Goal: Transaction & Acquisition: Purchase product/service

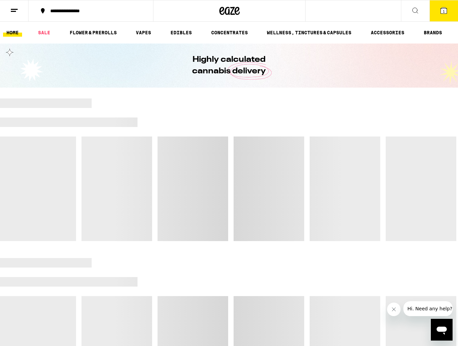
click at [15, 10] on icon at bounding box center [14, 10] width 8 height 8
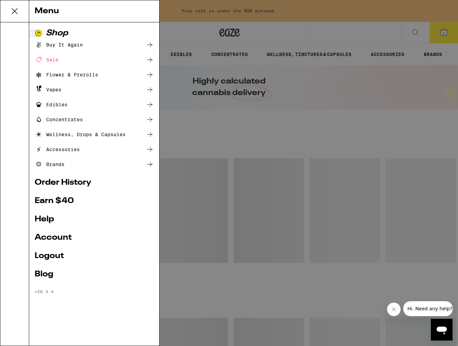
click at [74, 105] on div "Edibles" at bounding box center [94, 104] width 119 height 8
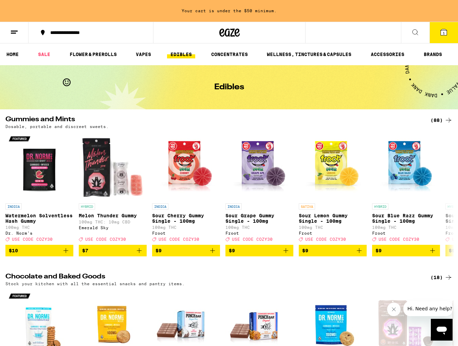
click at [16, 33] on icon at bounding box center [14, 32] width 8 height 8
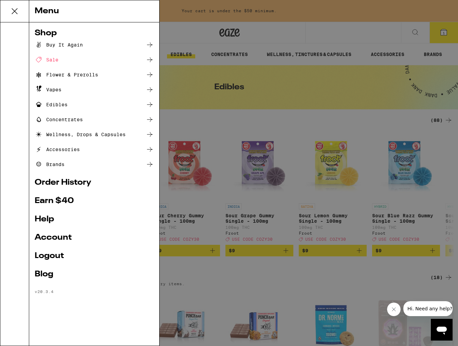
click at [73, 105] on div "Edibles" at bounding box center [94, 104] width 119 height 8
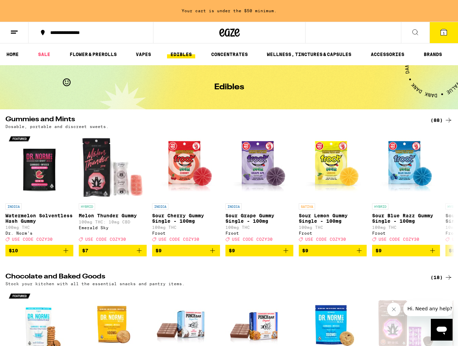
click at [439, 117] on div "(88)" at bounding box center [441, 120] width 22 height 8
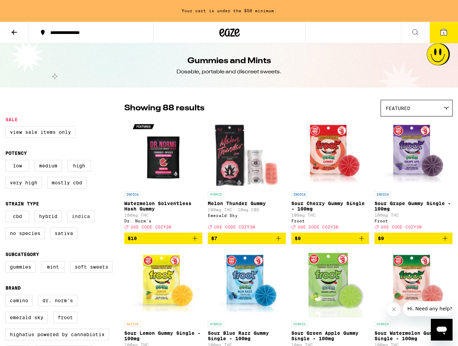
click at [82, 222] on label "Indica" at bounding box center [80, 216] width 27 height 12
click at [7, 212] on input "Indica" at bounding box center [7, 211] width 0 height 0
checkbox input "true"
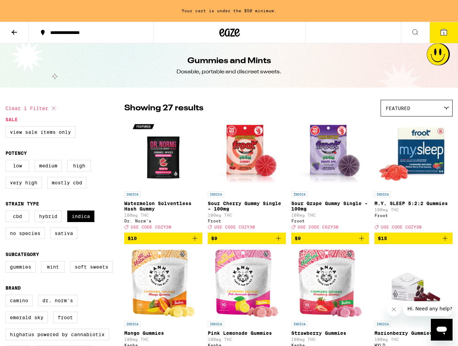
click at [395, 111] on span "Featured" at bounding box center [397, 107] width 24 height 5
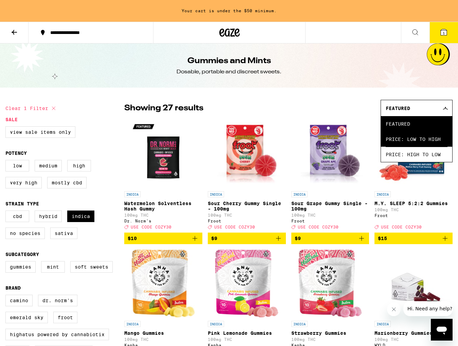
click at [408, 138] on span "Price: Low to High" at bounding box center [416, 138] width 62 height 15
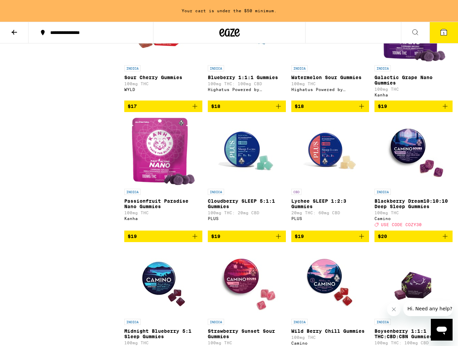
scroll to position [375, 0]
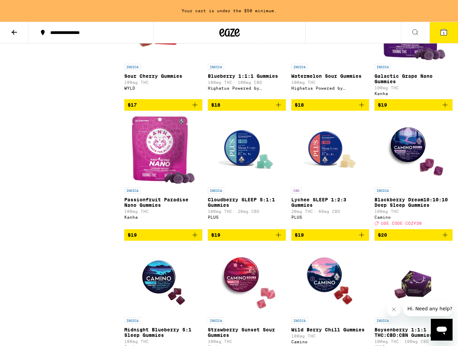
click at [194, 237] on icon "Add to bag" at bounding box center [194, 234] width 5 height 5
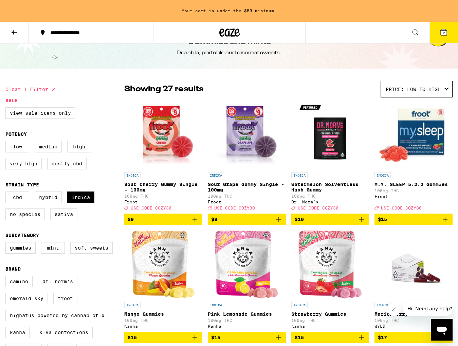
scroll to position [0, 0]
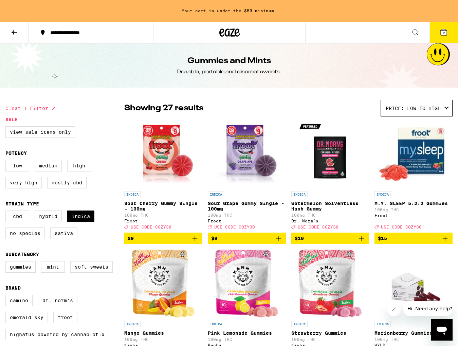
click at [422, 39] on button at bounding box center [415, 32] width 28 height 21
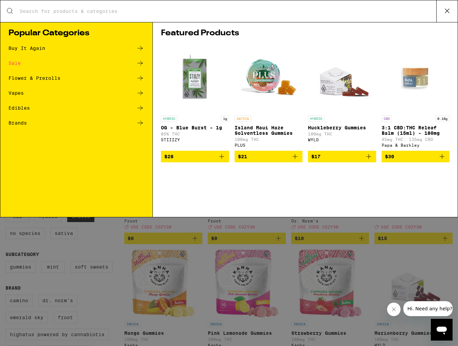
click at [54, 9] on input "Search for Products" at bounding box center [227, 11] width 417 height 6
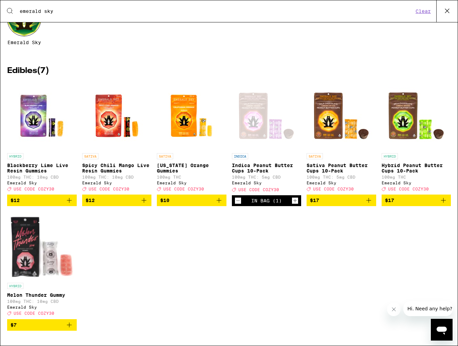
scroll to position [68, 0]
type input "emerald sky"
click at [69, 198] on icon "Add to bag" at bounding box center [69, 200] width 5 height 5
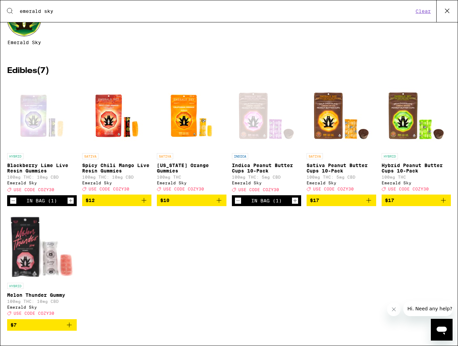
click at [69, 198] on icon "Increment" at bounding box center [70, 200] width 6 height 8
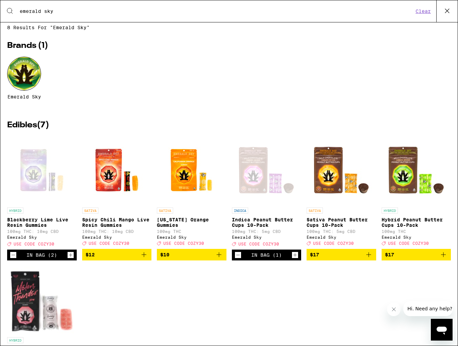
scroll to position [0, 0]
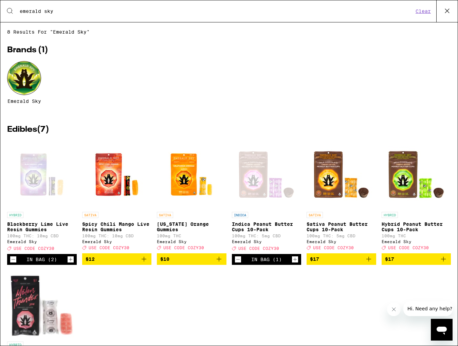
click at [446, 15] on icon at bounding box center [447, 11] width 10 height 10
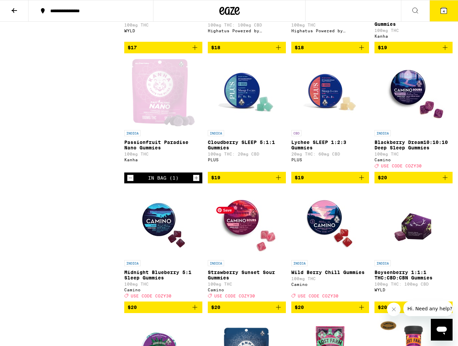
scroll to position [413, 0]
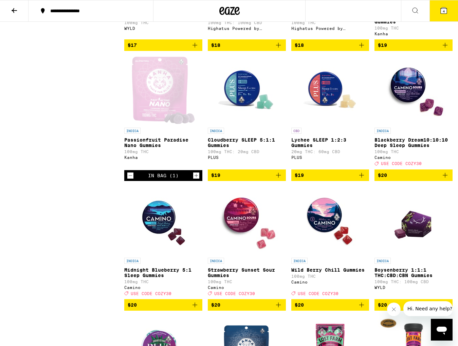
click at [425, 179] on span "$20" at bounding box center [413, 175] width 71 height 8
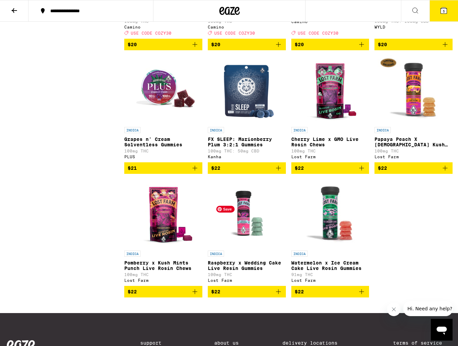
scroll to position [680, 0]
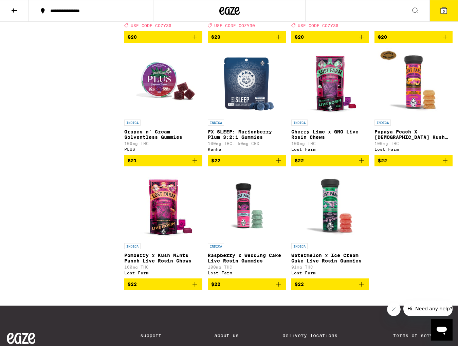
click at [197, 288] on icon "Add to bag" at bounding box center [195, 284] width 8 height 8
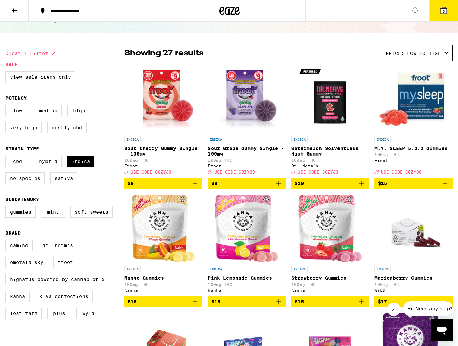
scroll to position [0, 0]
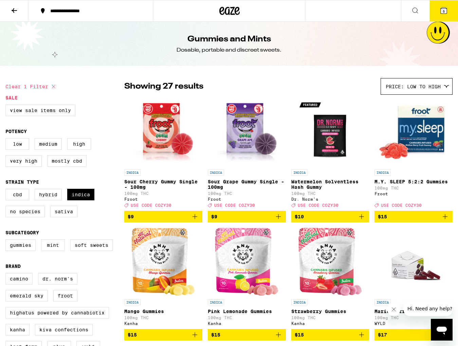
click at [443, 8] on icon at bounding box center [443, 10] width 6 height 6
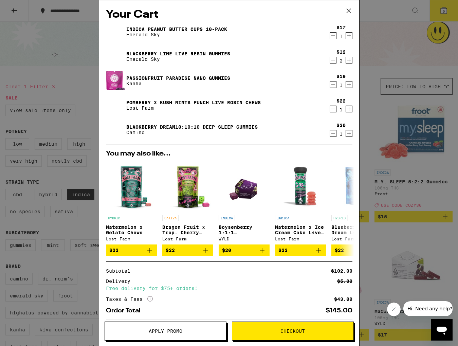
click at [443, 8] on div "Your Cart Indica Peanut Butter Cups 10-Pack Emerald Sky $17 1 Blackberry Lime L…" at bounding box center [229, 173] width 458 height 346
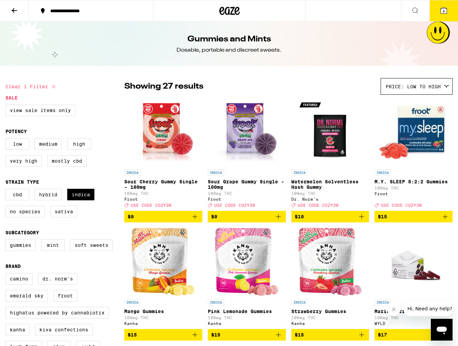
click at [442, 8] on icon at bounding box center [443, 10] width 6 height 6
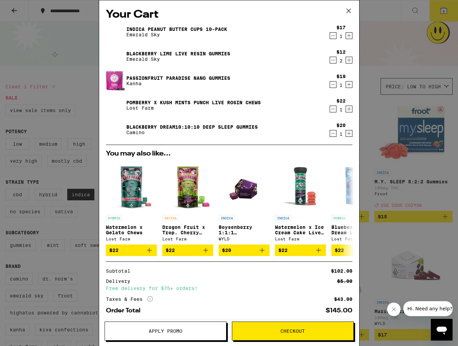
click at [334, 86] on icon "Decrement" at bounding box center [333, 84] width 6 height 8
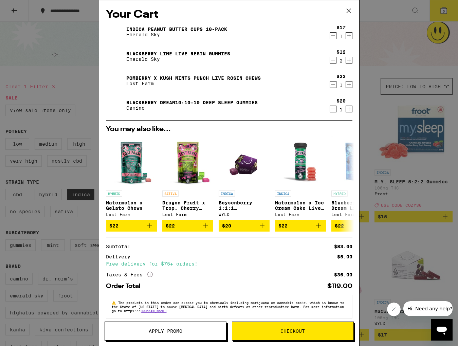
click at [348, 60] on icon "Increment" at bounding box center [349, 60] width 6 height 8
click at [331, 60] on icon "Decrement" at bounding box center [333, 60] width 6 height 8
click at [348, 8] on icon at bounding box center [348, 11] width 10 height 10
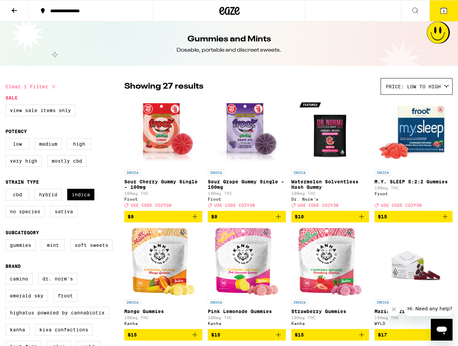
click at [224, 14] on icon at bounding box center [229, 11] width 20 height 12
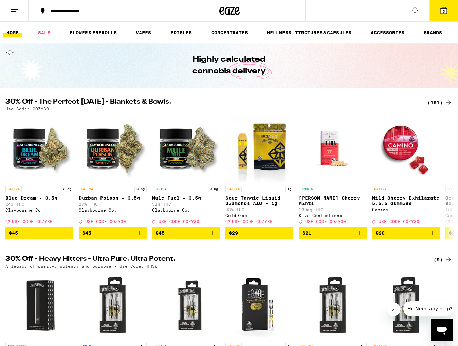
click at [429, 102] on div "(101)" at bounding box center [439, 102] width 25 height 8
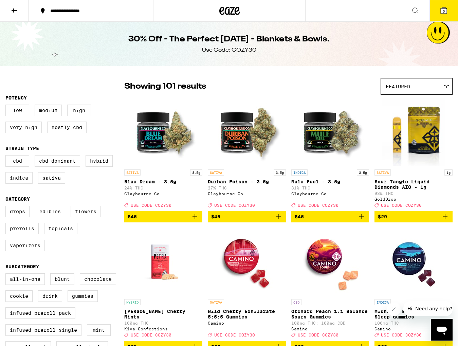
click at [23, 181] on label "Indica" at bounding box center [18, 178] width 27 height 12
click at [7, 156] on input "Indica" at bounding box center [7, 156] width 0 height 0
checkbox input "true"
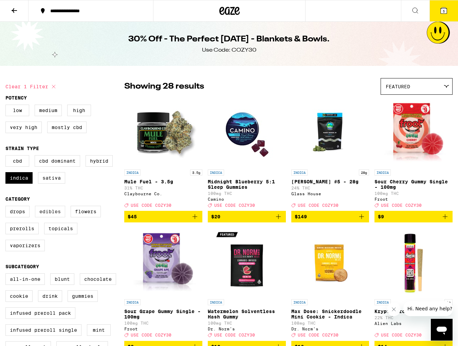
click at [44, 217] on label "Edibles" at bounding box center [50, 212] width 30 height 12
click at [7, 207] on input "Edibles" at bounding box center [7, 207] width 0 height 0
checkbox input "true"
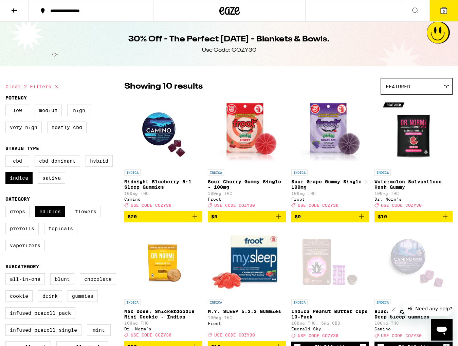
click at [444, 15] on button "5" at bounding box center [443, 10] width 28 height 21
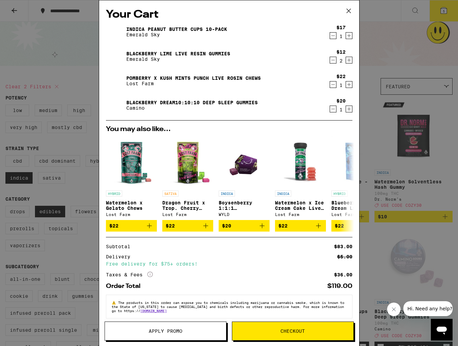
click at [350, 111] on icon "Increment" at bounding box center [349, 109] width 6 height 8
click at [185, 332] on span "Apply Promo" at bounding box center [165, 330] width 121 height 5
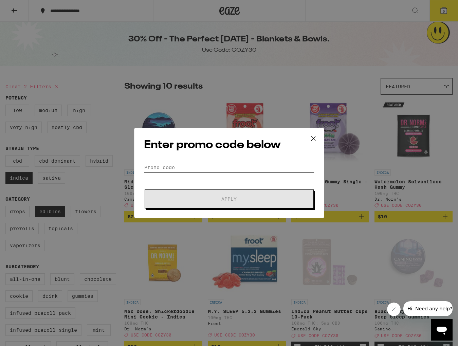
click at [187, 167] on input "Promo Code" at bounding box center [229, 167] width 170 height 10
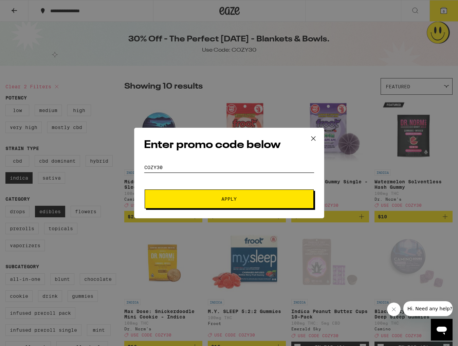
type input "cozy30"
click at [208, 197] on span "Apply" at bounding box center [229, 198] width 122 height 5
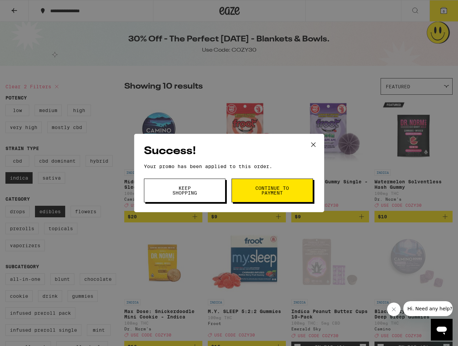
click at [315, 144] on icon at bounding box center [313, 144] width 10 height 10
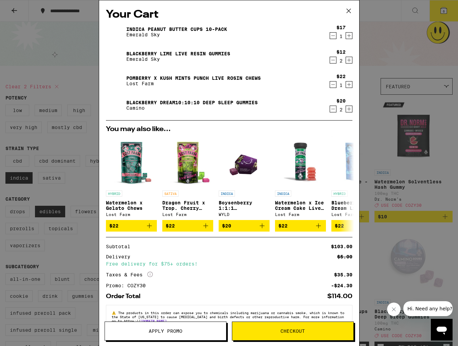
click at [348, 35] on icon "Increment" at bounding box center [349, 36] width 6 height 8
click at [264, 333] on button "Checkout" at bounding box center [293, 330] width 122 height 19
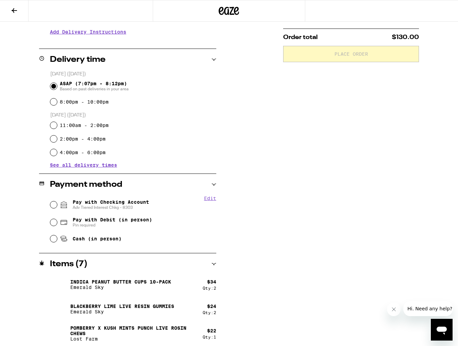
scroll to position [154, 0]
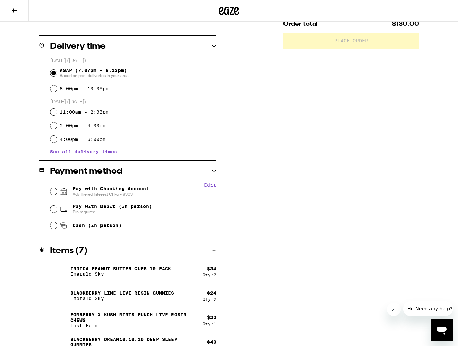
click at [117, 188] on span "Pay with Checking Account Adv Tiered Interest Chkg - 8303" at bounding box center [111, 191] width 76 height 11
click at [57, 188] on input "Pay with Checking Account Adv Tiered Interest Chkg - 8303" at bounding box center [53, 191] width 7 height 7
radio input "true"
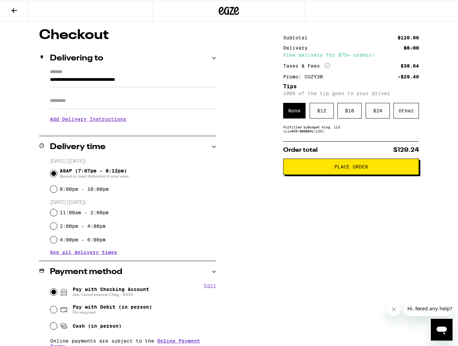
scroll to position [52, 0]
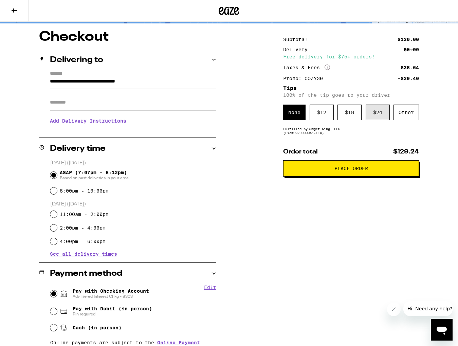
click at [374, 111] on div "$ 24" at bounding box center [377, 112] width 24 height 16
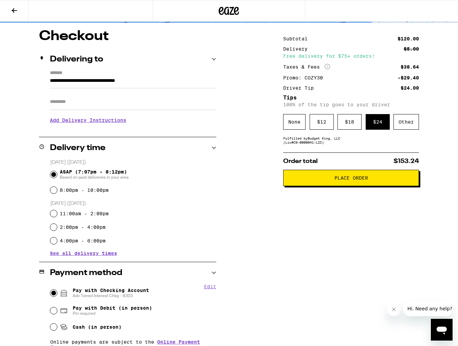
scroll to position [52, 0]
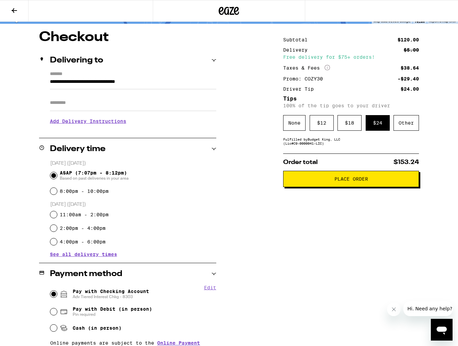
click at [333, 179] on span "Place Order" at bounding box center [351, 178] width 124 height 5
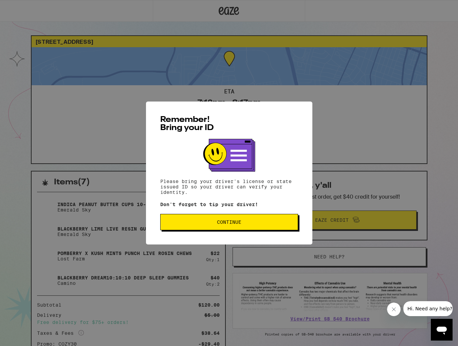
click at [333, 179] on div "Remember! Bring your ID Please bring your driver's license or state issued ID s…" at bounding box center [229, 173] width 458 height 346
